Goal: Information Seeking & Learning: Learn about a topic

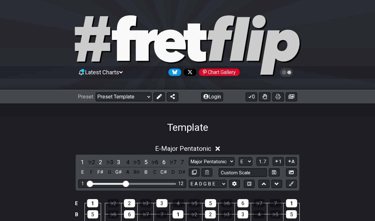
select select "/template"
select select "Major Pentatonic"
select select "E"
click at [144, 96] on select "Welcome to #fretflip! Initial Preset Custom Preset Minor Pentatonic Major Penta…" at bounding box center [124, 96] width 56 height 9
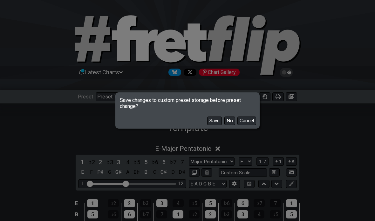
click at [232, 121] on button "No" at bounding box center [229, 121] width 11 height 9
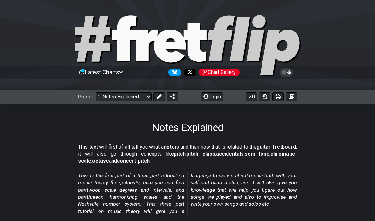
click at [122, 94] on select "Welcome to #fretflip! Initial Preset Custom Preset Minor Pentatonic Major Penta…" at bounding box center [124, 96] width 56 height 9
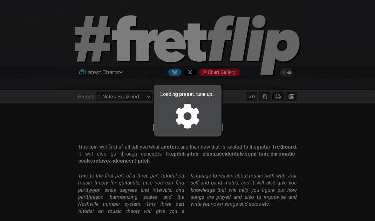
select select "/minor-pentatonic"
select select "C"
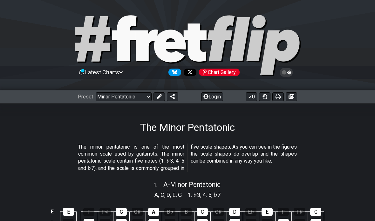
click at [114, 92] on select "Welcome to #fretflip! Initial Preset Custom Preset Minor Pentatonic Major Penta…" at bounding box center [124, 96] width 56 height 9
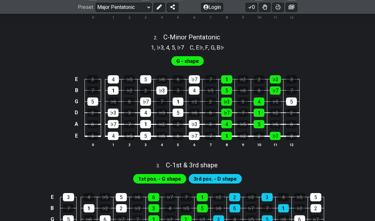
scroll to position [281, 0]
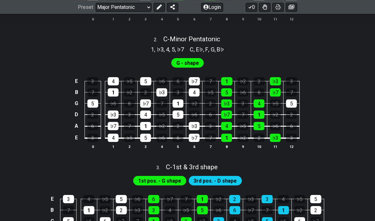
click at [105, 5] on select "Welcome to #fretflip! Initial Preset Custom Preset Minor Pentatonic Major Penta…" at bounding box center [124, 7] width 56 height 9
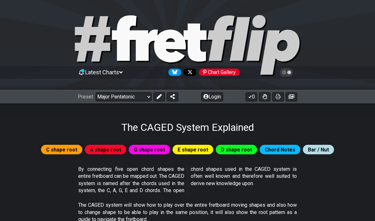
select select "/the-caged-system"
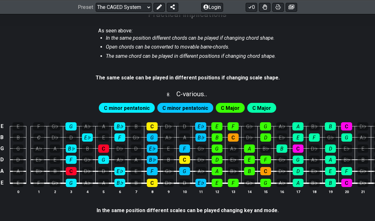
scroll to position [667, 0]
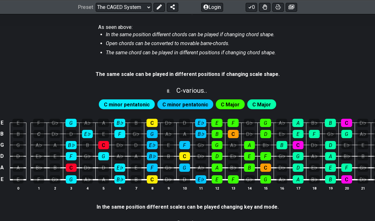
click at [3, 46] on section "As seen above: In the same position different chords can be played if changing …" at bounding box center [187, 44] width 375 height 47
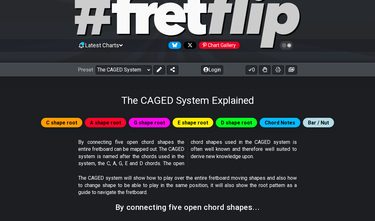
scroll to position [0, 0]
